Goal: Task Accomplishment & Management: Use online tool/utility

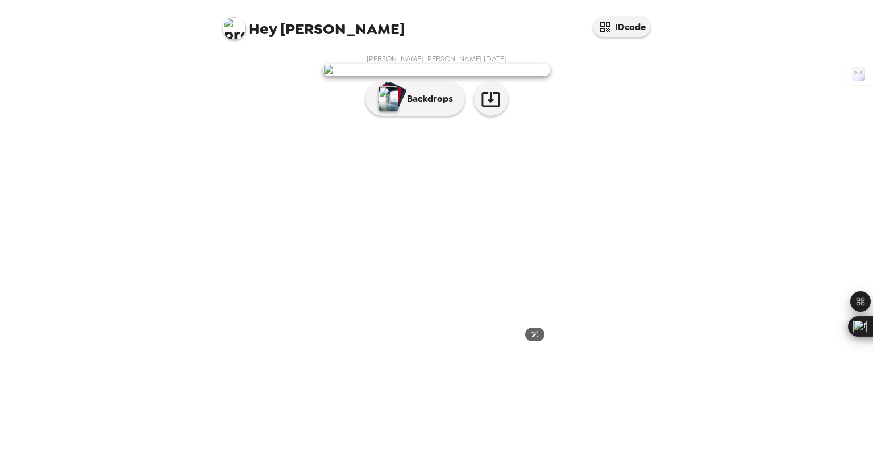
click at [451, 76] on img at bounding box center [436, 70] width 227 height 13
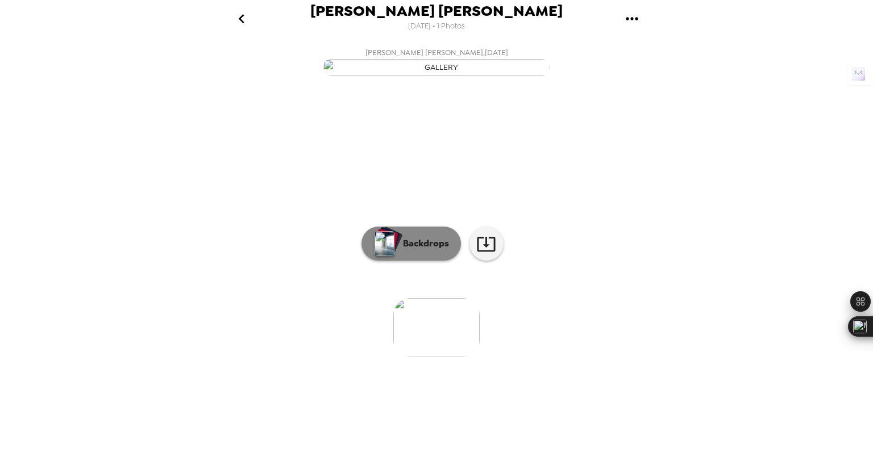
click at [415, 261] on button "Backdrops" at bounding box center [410, 244] width 99 height 34
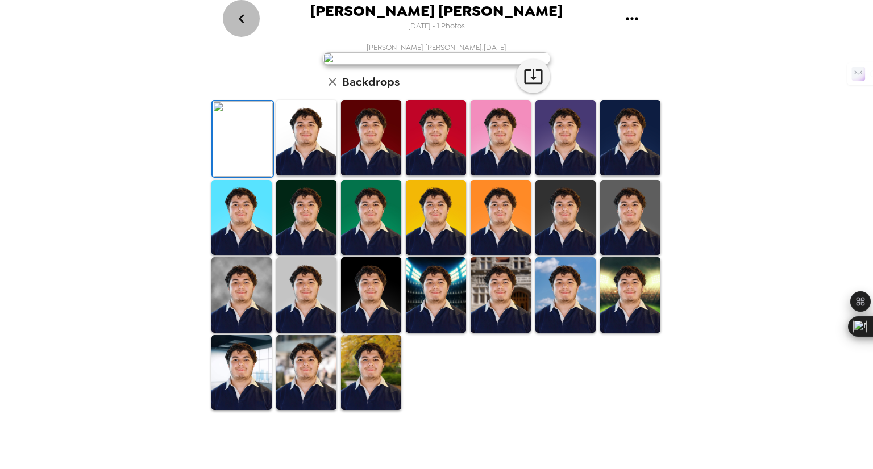
click at [243, 17] on icon "go back" at bounding box center [241, 19] width 18 height 18
